Goal: Task Accomplishment & Management: Complete application form

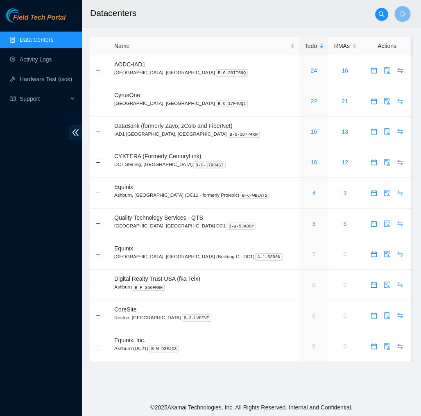
click at [278, 25] on h2 "Datacenters" at bounding box center [231, 13] width 283 height 26
click at [37, 58] on link "Activity Logs" at bounding box center [36, 59] width 32 height 7
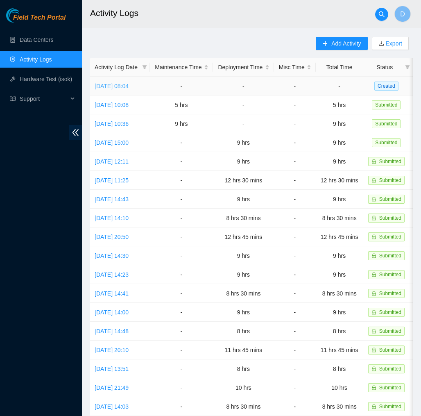
click at [127, 88] on link "[DATE] 08:04" at bounding box center [112, 86] width 34 height 7
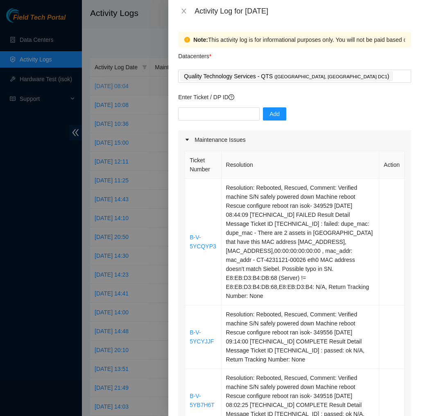
click at [127, 88] on div at bounding box center [210, 208] width 421 height 416
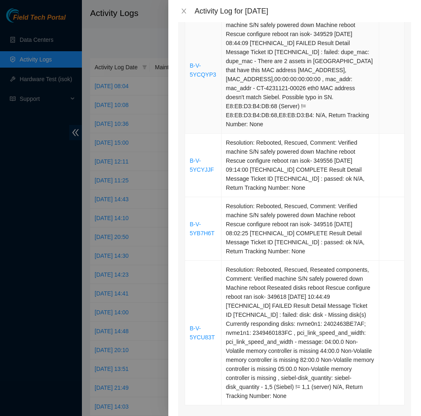
scroll to position [175, 0]
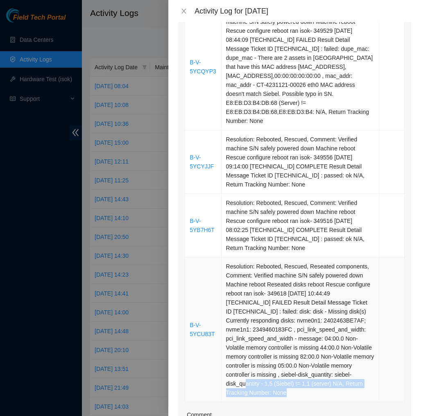
drag, startPoint x: 292, startPoint y: 384, endPoint x: 244, endPoint y: 400, distance: 49.6
click at [244, 391] on td "Resolution: Rebooted, Rescued, Reseated components, Comment: Verified machine S…" at bounding box center [301, 329] width 158 height 145
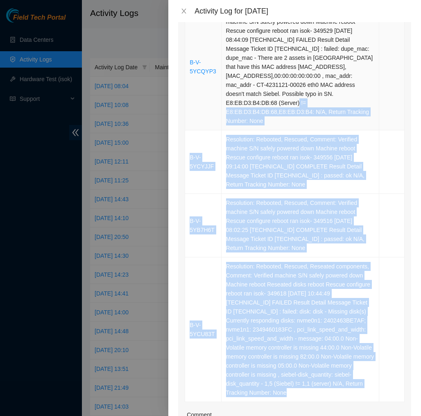
drag, startPoint x: 300, startPoint y: 387, endPoint x: 344, endPoint y: 95, distance: 295.2
click at [344, 95] on tbody "B-V-5YCQYP3 Resolution: Rebooted, Rescued, Comment: Verified machine S/N safely…" at bounding box center [295, 203] width 220 height 398
click at [301, 334] on td "Resolution: Rebooted, Rescued, Reseated components, Comment: Verified machine S…" at bounding box center [301, 329] width 158 height 145
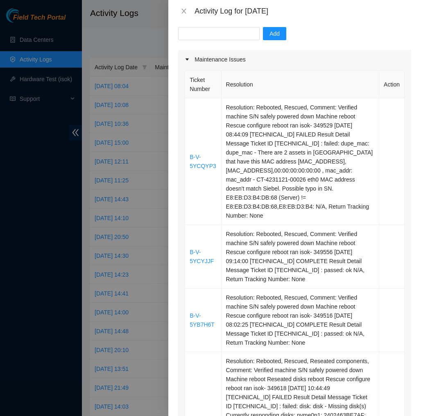
scroll to position [74, 0]
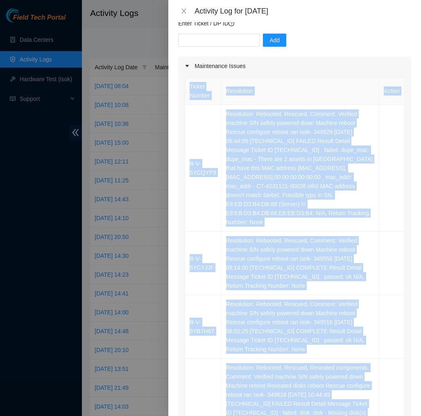
drag, startPoint x: 290, startPoint y: 383, endPoint x: 271, endPoint y: 76, distance: 308.1
click at [271, 76] on div "Ticket Number Resolution Action B-V-5YCQYP3 Resolution: Rebooted, Rescued, Comm…" at bounding box center [294, 342] width 233 height 534
copy table "Ticket Number Resolution Action B-V-5YCQYP3 Resolution: Rebooted, Rescued, Comm…"
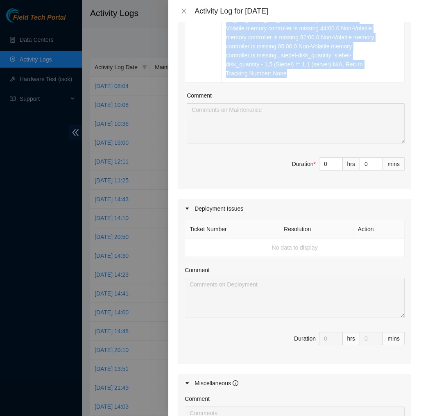
scroll to position [493, 0]
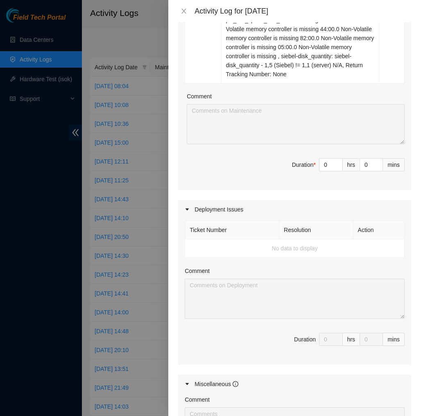
click at [236, 181] on div "Maintenance Issues Ticket Number Resolution Action B-V-5YCQYP3 Resolution: Rebo…" at bounding box center [294, 63] width 233 height 852
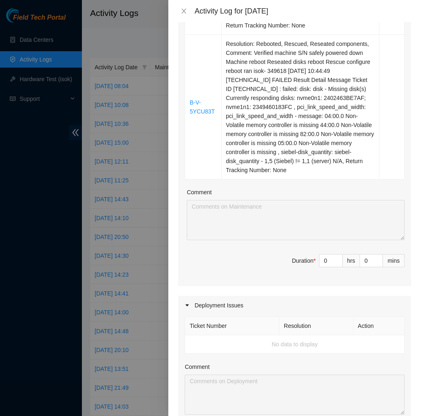
scroll to position [395, 0]
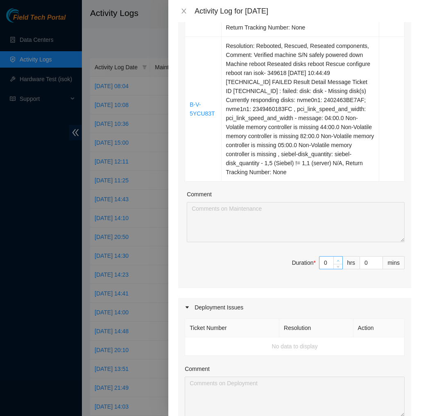
type input "1"
click at [339, 259] on icon "up" at bounding box center [338, 260] width 3 height 3
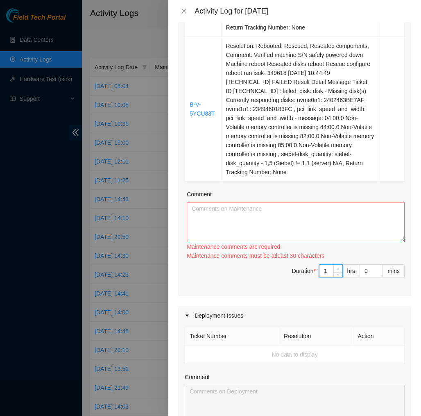
type input "2"
click at [339, 251] on div "Ticket Number Resolution Action B-V-5YCQYP3 Resolution: Rebooted, Rescued, Comm…" at bounding box center [294, 25] width 233 height 542
type input "3"
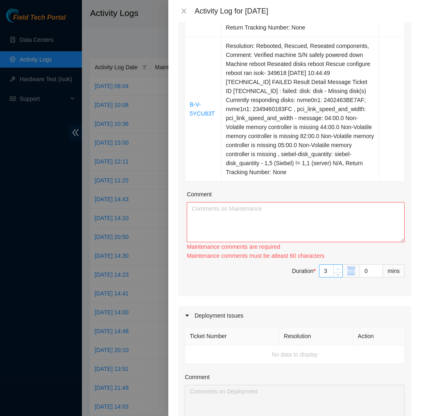
type input "3"
click at [338, 267] on icon "up" at bounding box center [338, 268] width 3 height 3
type input "4"
click at [338, 267] on icon "up" at bounding box center [338, 268] width 3 height 3
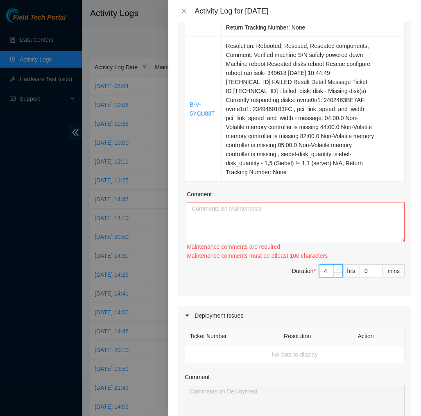
type input "5"
click at [338, 266] on span "up" at bounding box center [338, 268] width 5 height 5
type input "6"
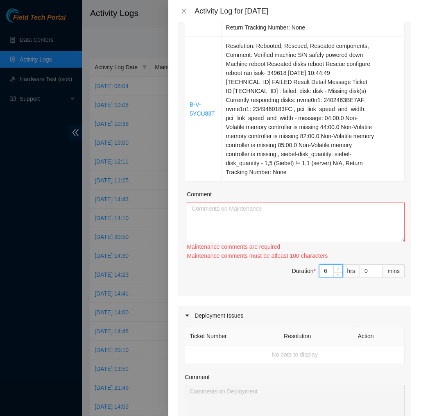
click at [338, 267] on icon "up" at bounding box center [338, 268] width 3 height 3
type input "7"
click at [338, 267] on icon "up" at bounding box center [338, 268] width 3 height 3
type input "8"
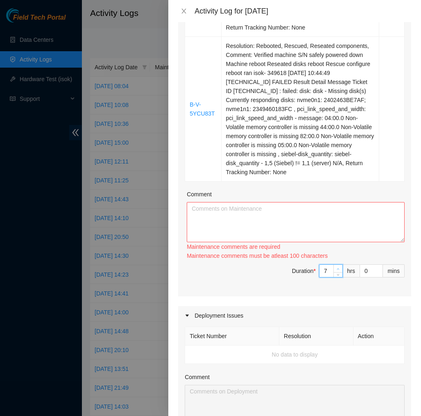
type input "8"
click at [338, 267] on icon "up" at bounding box center [338, 268] width 3 height 3
click at [371, 265] on input "0" at bounding box center [371, 271] width 23 height 12
type input "30"
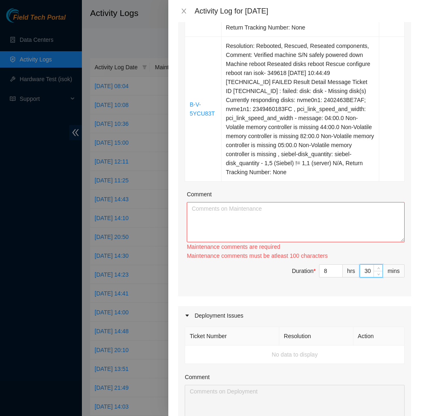
type input "30"
click at [390, 281] on div "Ticket Number Resolution Action B-V-5YCQYP3 Resolution: Rebooted, Rescued, Comm…" at bounding box center [294, 25] width 233 height 542
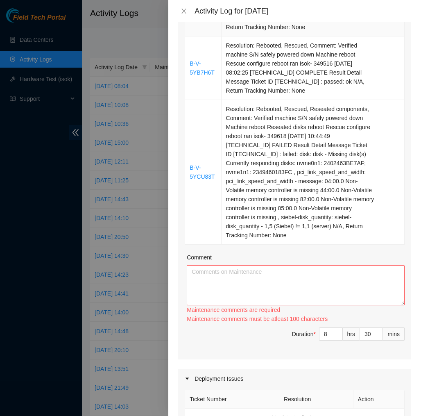
scroll to position [333, 0]
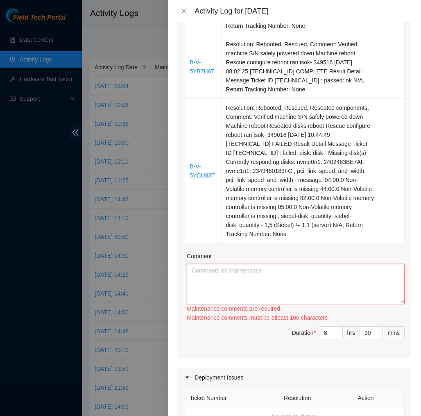
click at [290, 270] on textarea "Comment" at bounding box center [296, 284] width 218 height 40
paste textarea "Ticket Number Resolution Action B-V-5YCQYP3 Resolution: Rebooted, Rescued, Comm…"
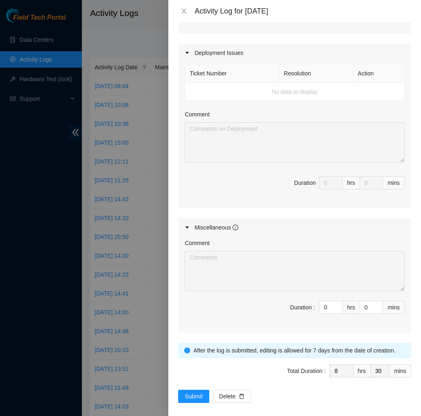
scroll to position [647, 0]
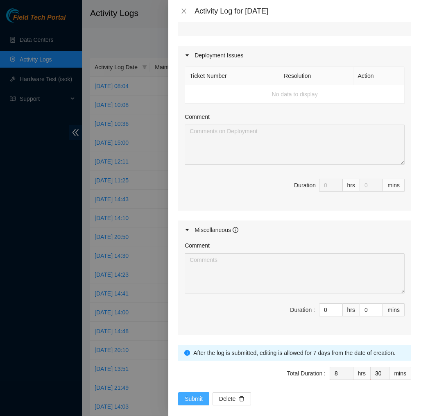
type textarea "Ticket Number Resolution Action B-V-5YCQYP3 Resolution: Rebooted, Rescued, Comm…"
click at [201, 394] on span "Submit" at bounding box center [194, 398] width 18 height 9
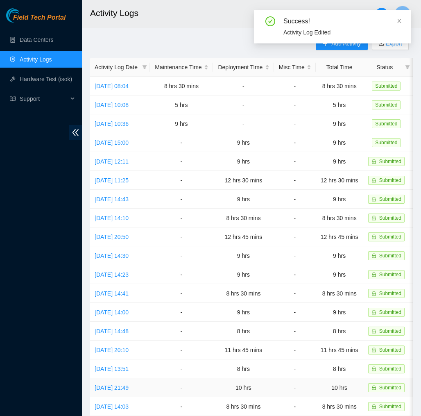
click at [201, 385] on td "-" at bounding box center [181, 387] width 63 height 19
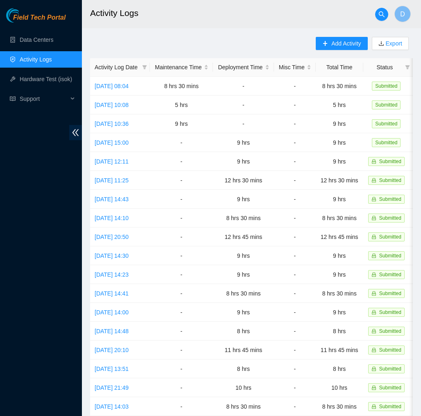
click at [260, 39] on div "Add Activity Export Activity Log Date Maintenance Time Deployment Time Misc Tim…" at bounding box center [251, 258] width 323 height 443
